Goal: Find contact information: Obtain details needed to contact an individual or organization

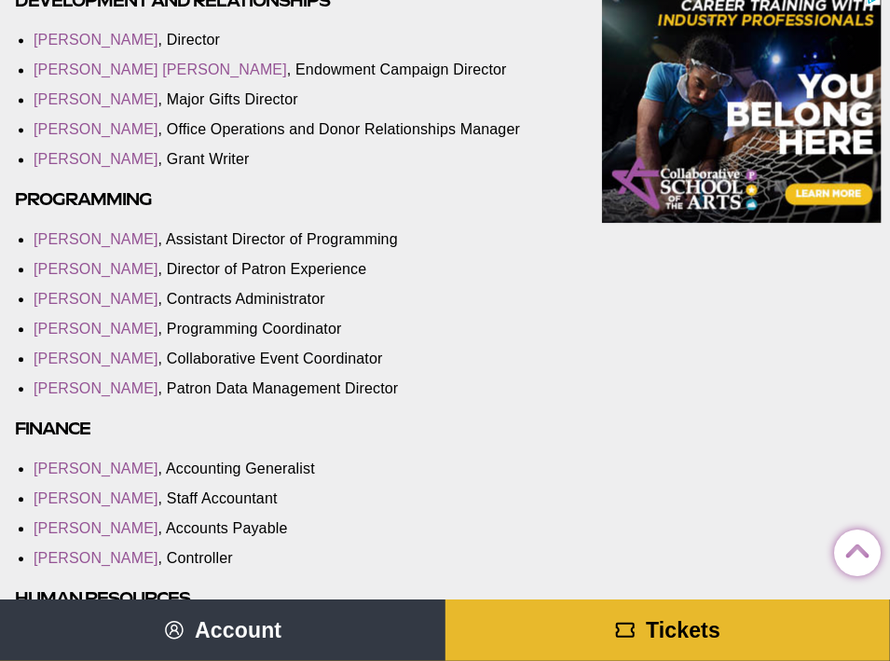
scroll to position [1119, 0]
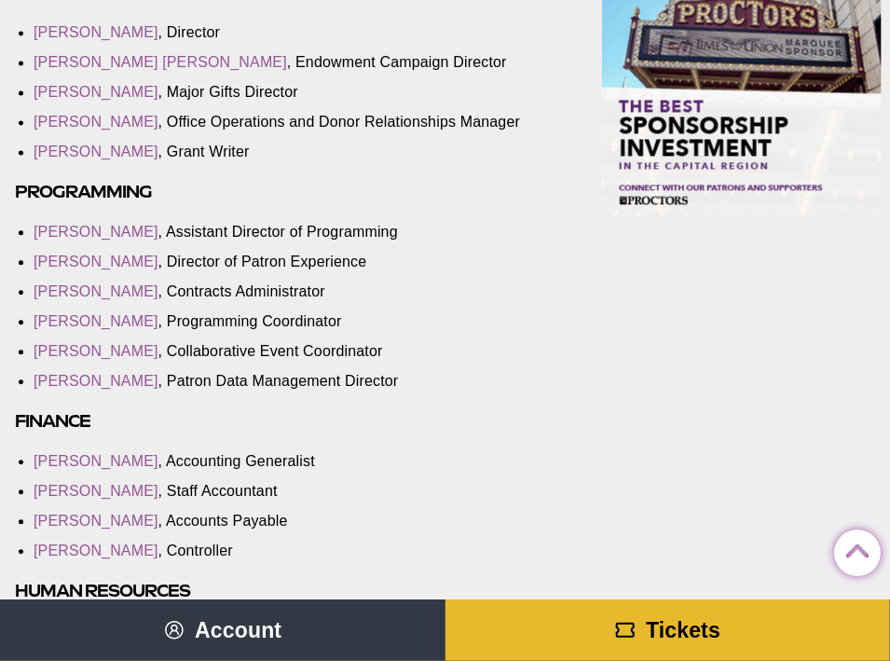
scroll to position [1119, 0]
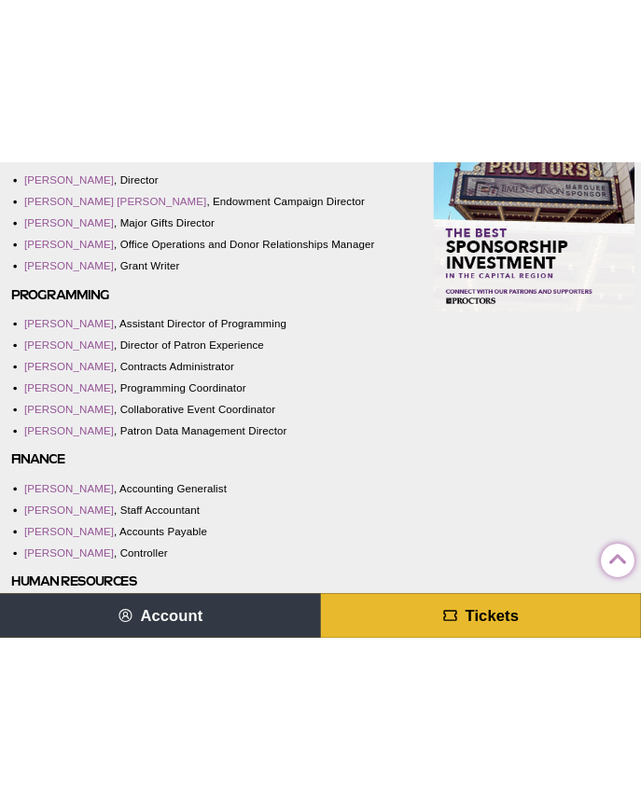
scroll to position [1138, 0]
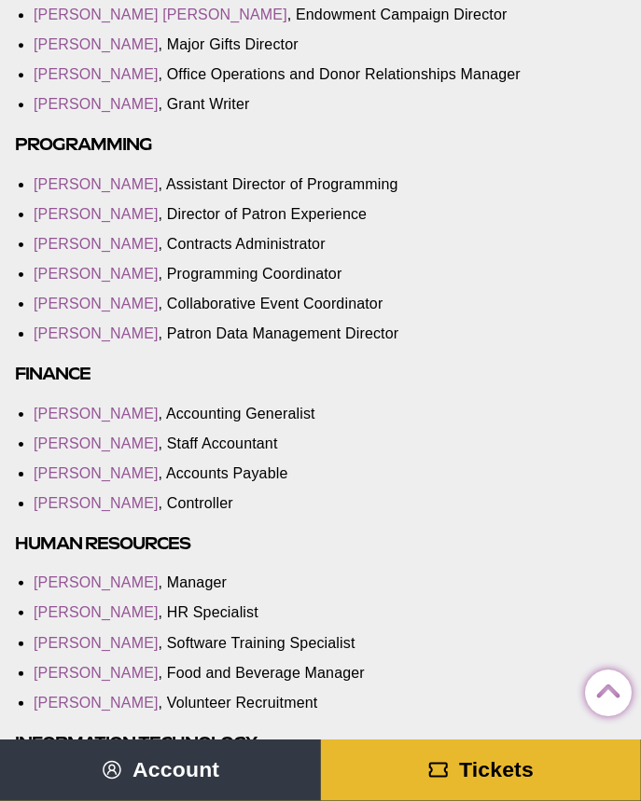
click at [235, 195] on li "Lanaea Bailey , Assistant Director of Programming" at bounding box center [312, 184] width 557 height 21
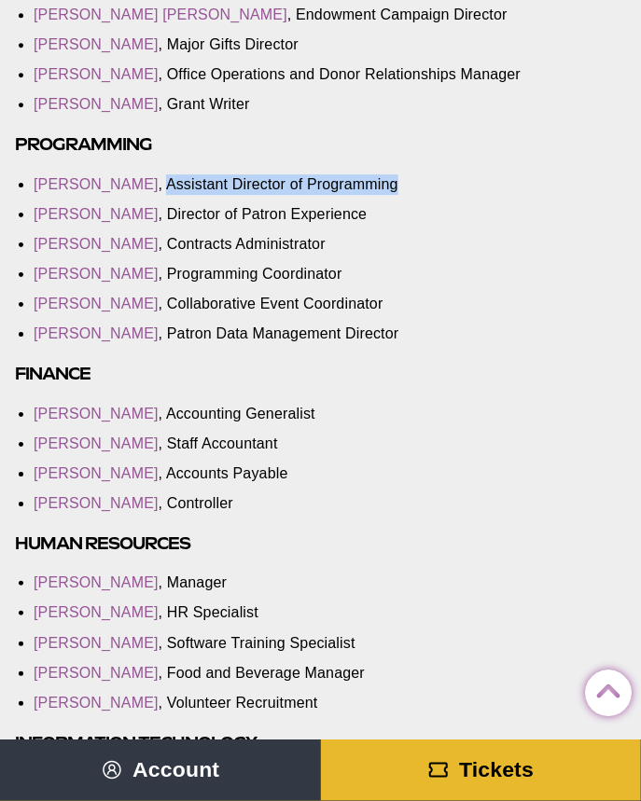
drag, startPoint x: 392, startPoint y: 197, endPoint x: 138, endPoint y: 201, distance: 253.6
click at [138, 195] on li "Lanaea Bailey , Assistant Director of Programming" at bounding box center [312, 184] width 557 height 21
copy li "Assistant Director of Programming"
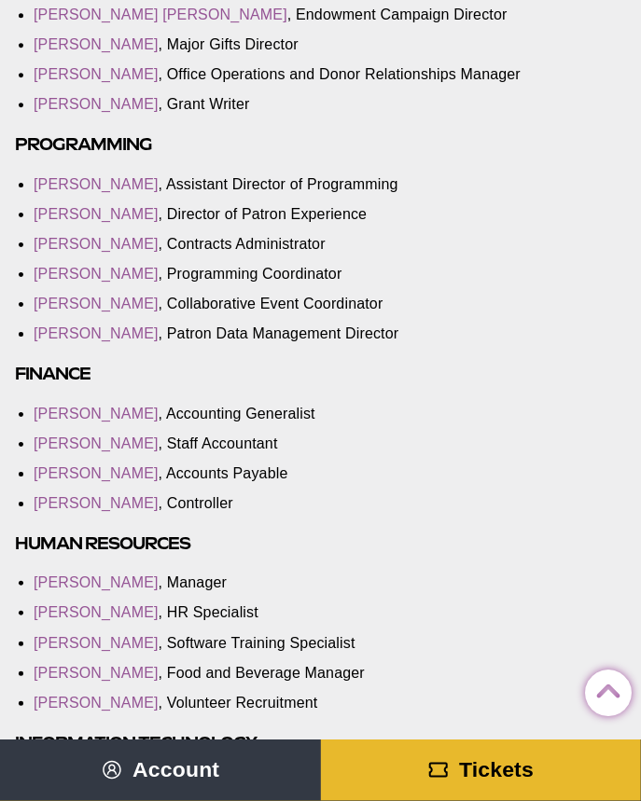
click at [463, 424] on li "Jeremiah Booker , Accounting Generalist" at bounding box center [312, 414] width 557 height 21
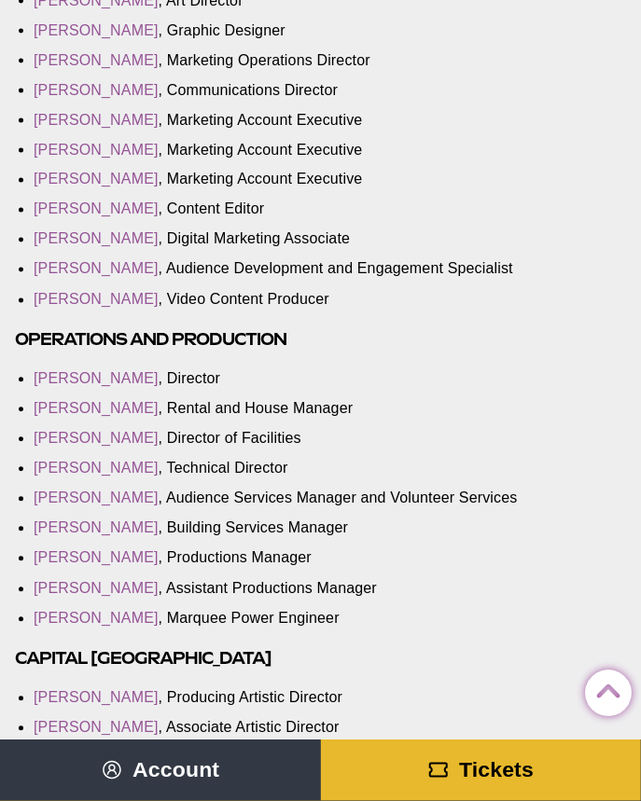
scroll to position [2164, 0]
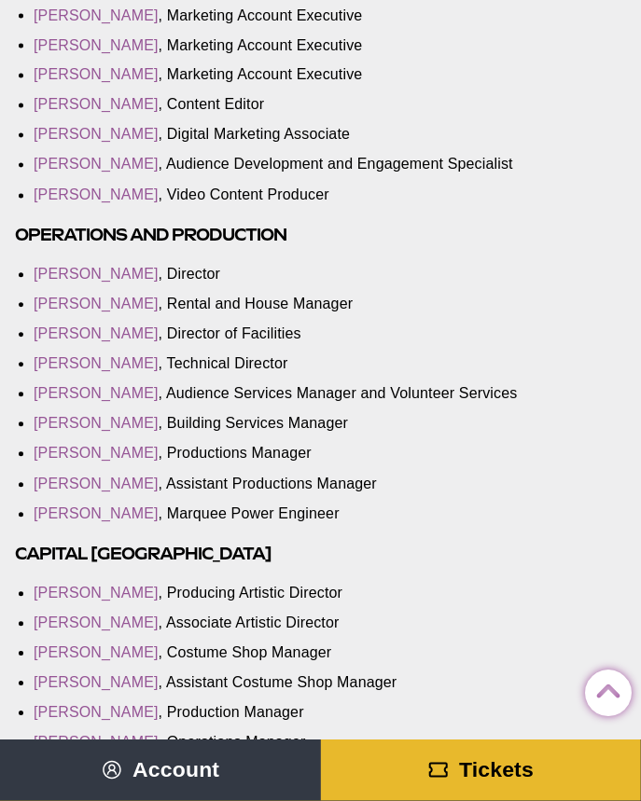
click at [324, 495] on li "Elizabeth Streeter , Assistant Productions Manager" at bounding box center [312, 485] width 557 height 21
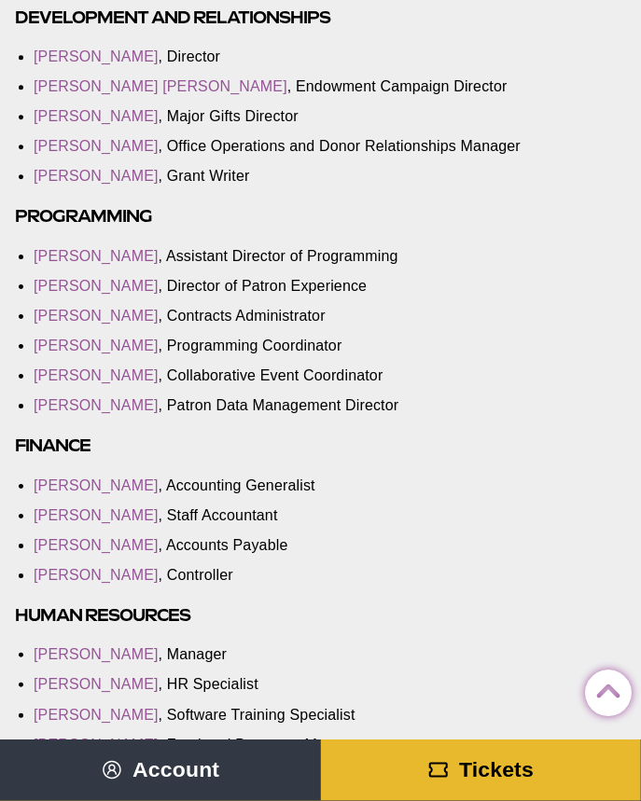
scroll to position [1045, 0]
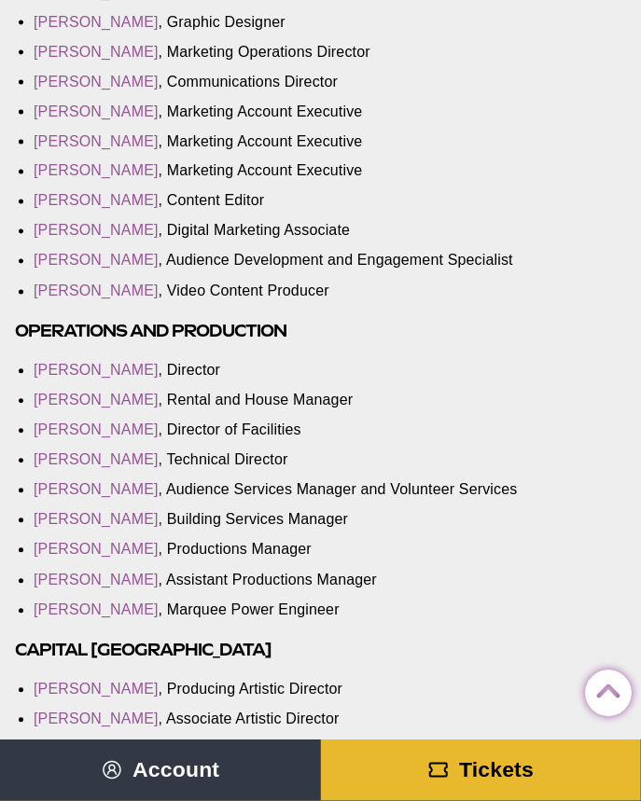
scroll to position [2071, 0]
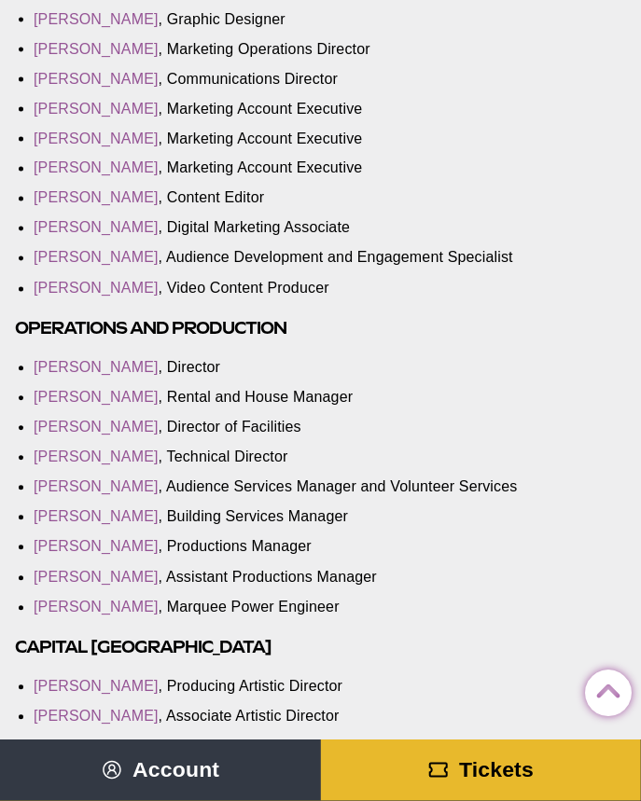
click at [382, 438] on li "Joel Hernandez , Director of Facilities" at bounding box center [312, 428] width 557 height 21
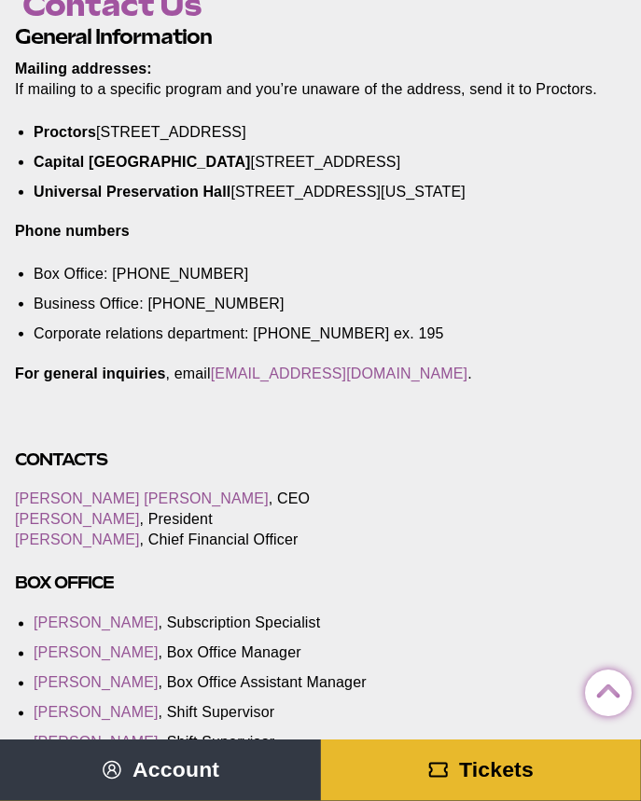
scroll to position [0, 0]
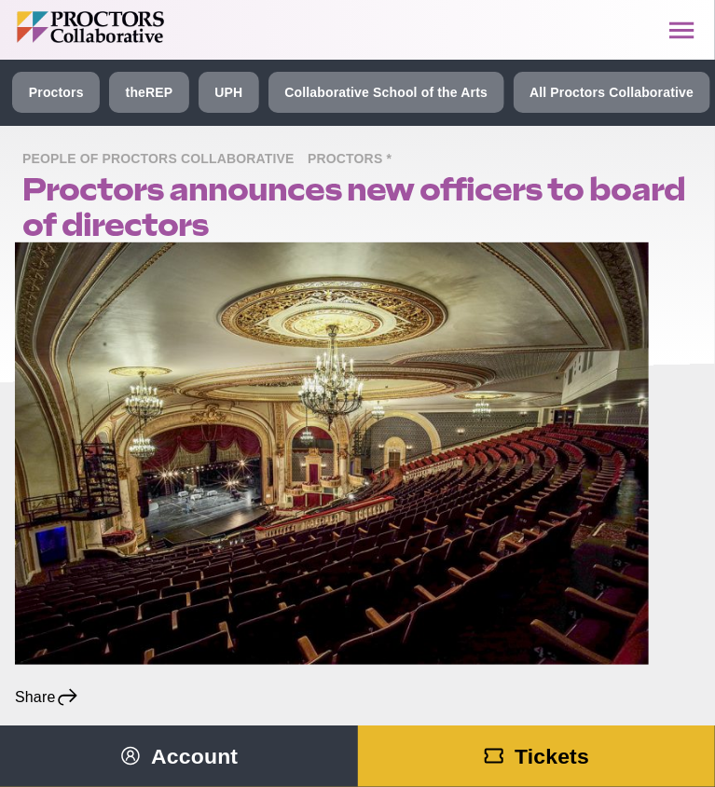
click at [640, 26] on icon "Main site navigation and header" at bounding box center [682, 30] width 33 height 33
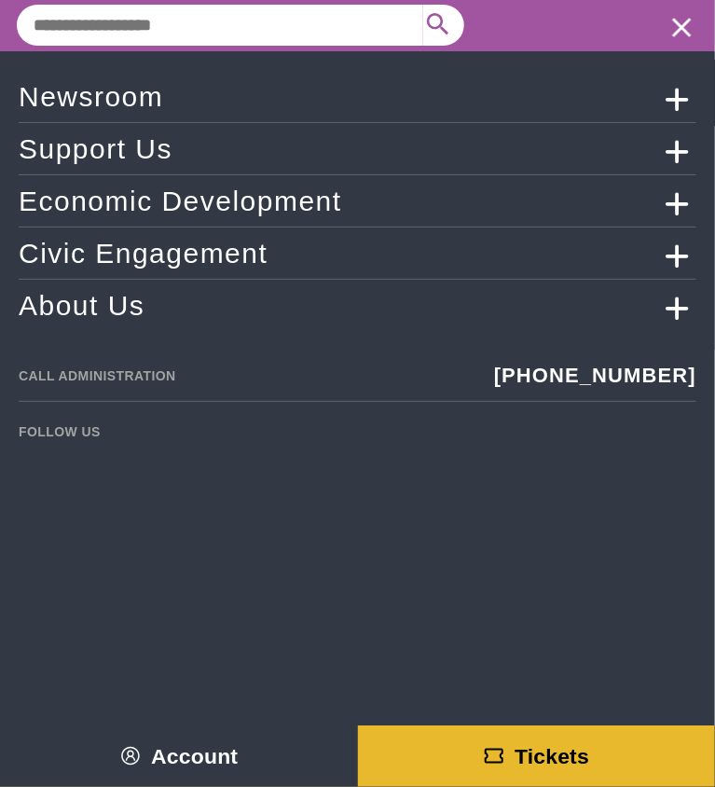
click at [146, 291] on link "About Us" at bounding box center [358, 305] width 678 height 33
click at [118, 312] on link "About Us" at bounding box center [358, 305] width 678 height 33
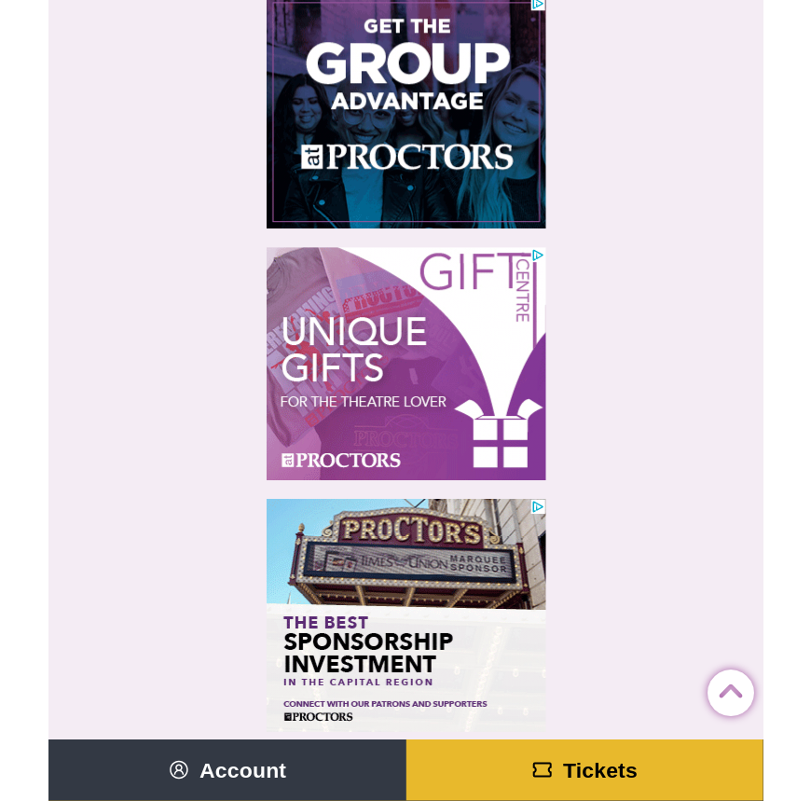
scroll to position [1145, 0]
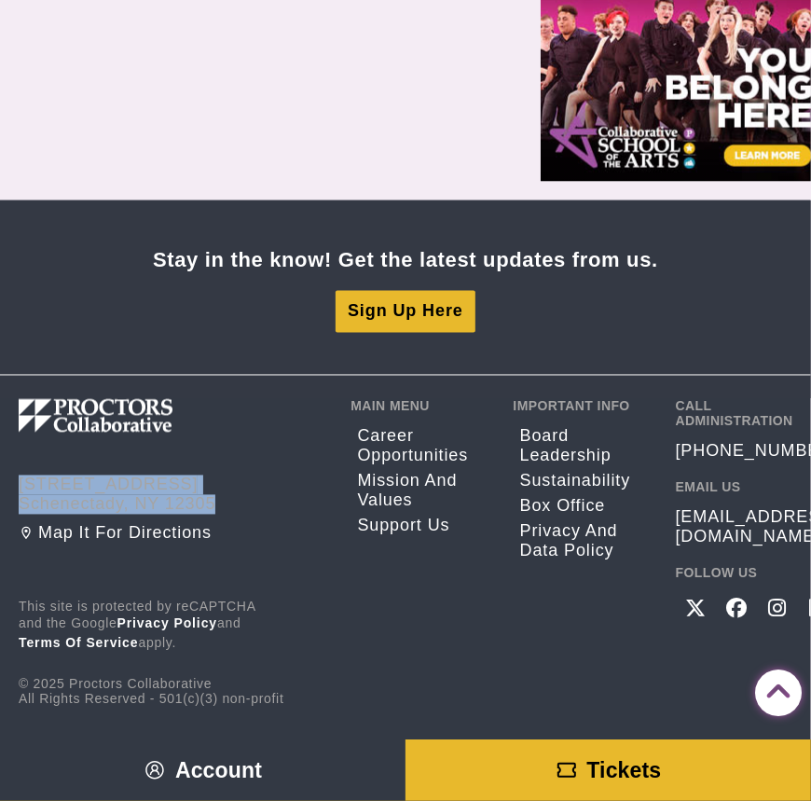
drag, startPoint x: 21, startPoint y: 486, endPoint x: 236, endPoint y: 500, distance: 214.9
click at [236, 500] on address "432 State Street Schenectady, NY 12305" at bounding box center [171, 495] width 304 height 39
copy address "432 State Street Schenectady, NY 12305"
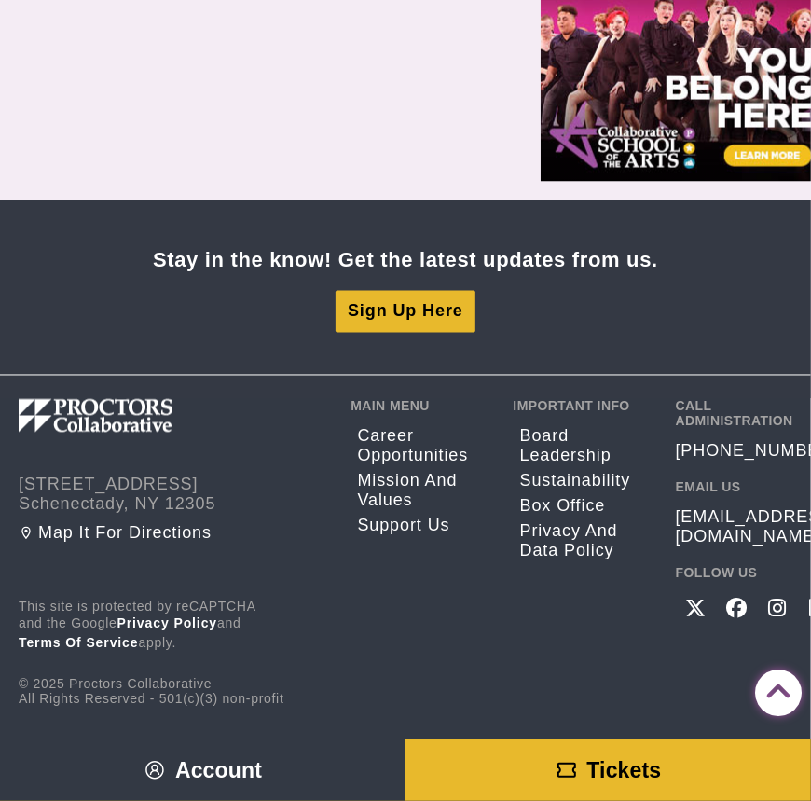
drag, startPoint x: 351, startPoint y: 561, endPoint x: 302, endPoint y: 552, distance: 50.3
click at [351, 562] on div "Main Menu Career opportunities Mission and Values Support Us" at bounding box center [418, 553] width 134 height 308
drag, startPoint x: 17, startPoint y: 485, endPoint x: 169, endPoint y: 486, distance: 152.0
click at [169, 486] on footer "Stay in the know! Get the latest updates from us. Sign Up Here 432 State Street…" at bounding box center [405, 522] width 811 height 645
copy address "[STREET_ADDRESS]"
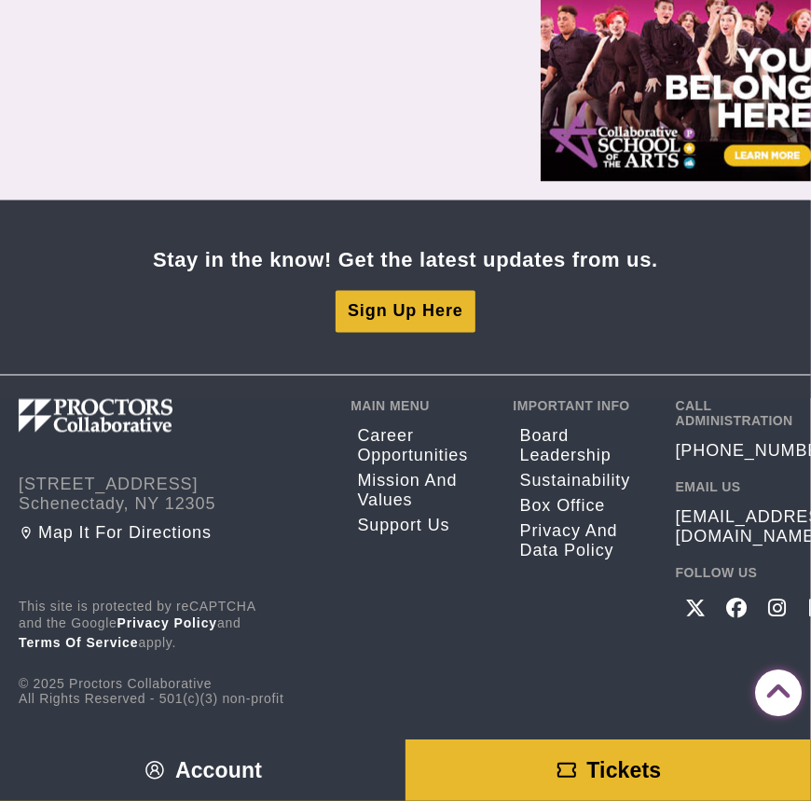
click at [283, 604] on p "This site is protected by reCAPTCHA and the Google Privacy Policy and Terms of …" at bounding box center [171, 627] width 304 height 54
drag, startPoint x: 19, startPoint y: 505, endPoint x: 238, endPoint y: 504, distance: 219.1
click at [238, 504] on address "432 State Street Schenectady, NY 12305" at bounding box center [171, 495] width 304 height 39
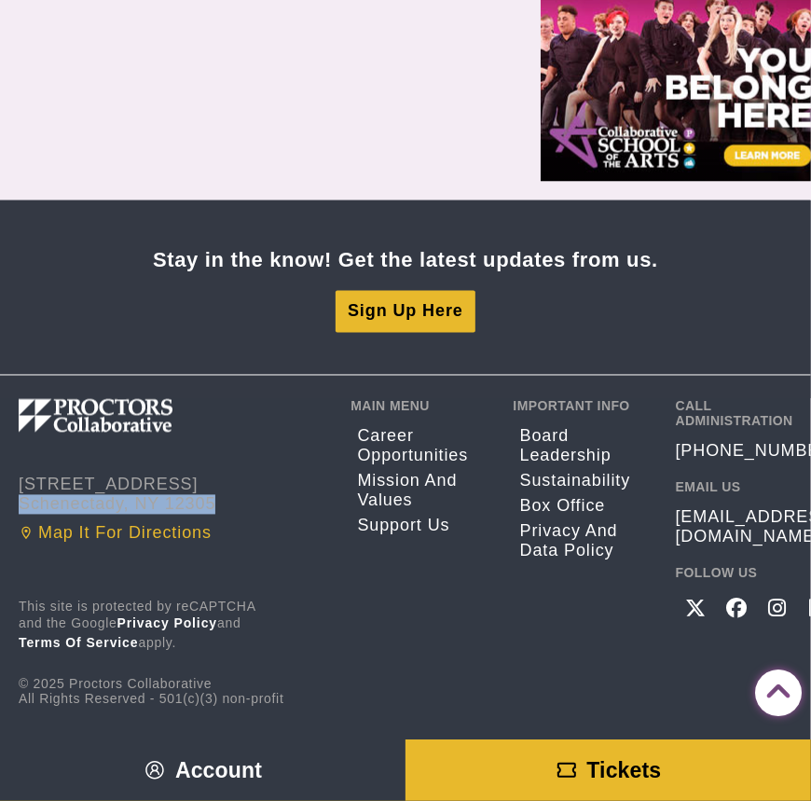
copy address "Schenectady, NY 12305"
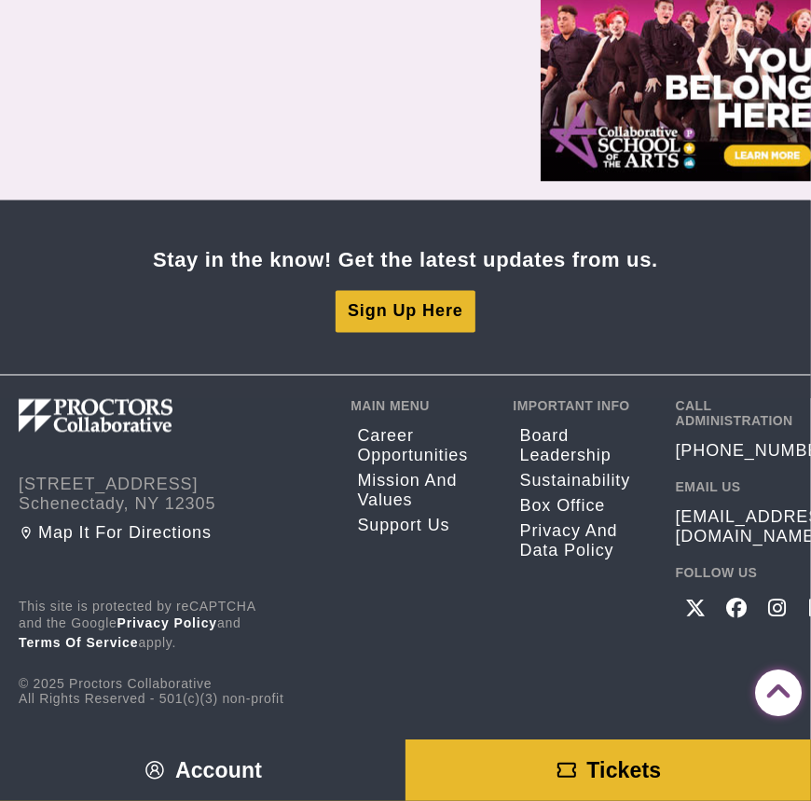
click at [508, 649] on div "432 State Street Schenectady, NY 12305 Map it for directions This site is prote…" at bounding box center [424, 553] width 811 height 308
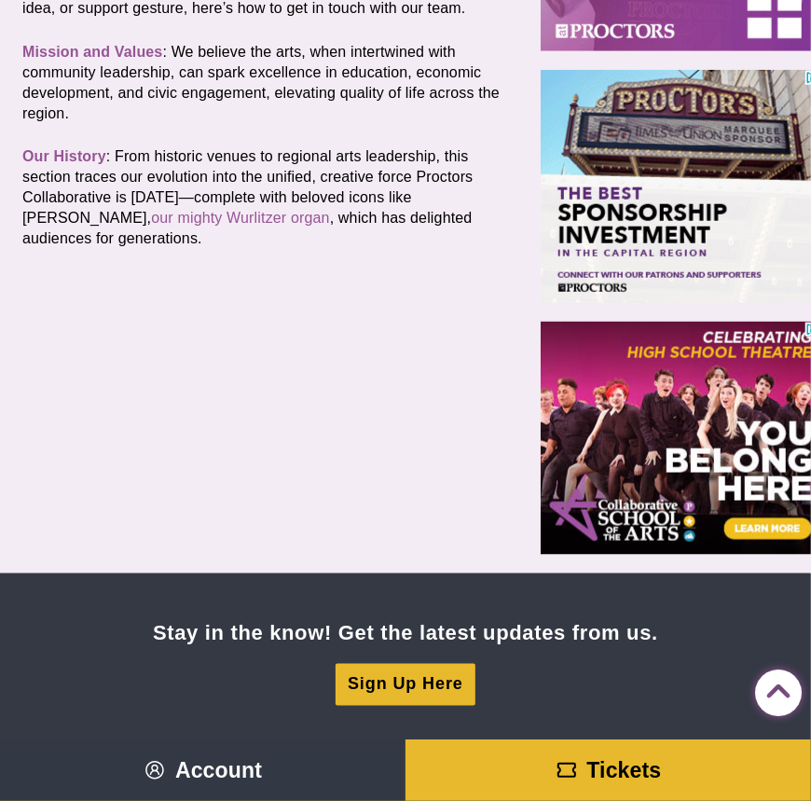
scroll to position [399, 0]
